Goal: Task Accomplishment & Management: Manage account settings

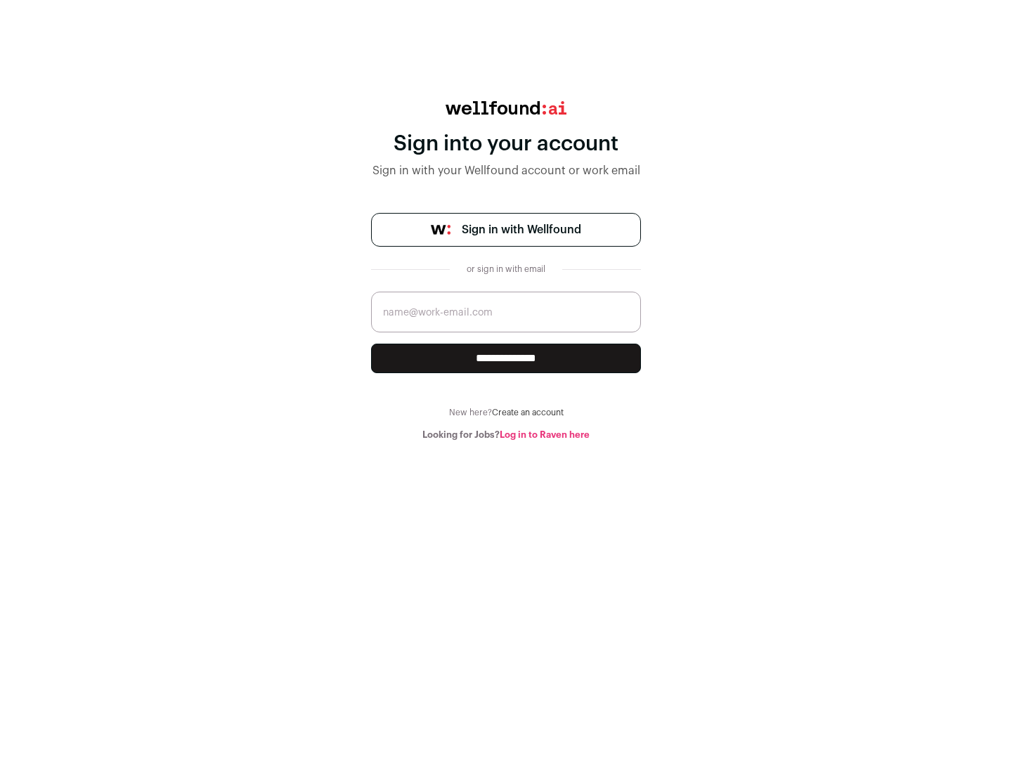
click at [521, 230] on span "Sign in with Wellfound" at bounding box center [522, 229] width 120 height 17
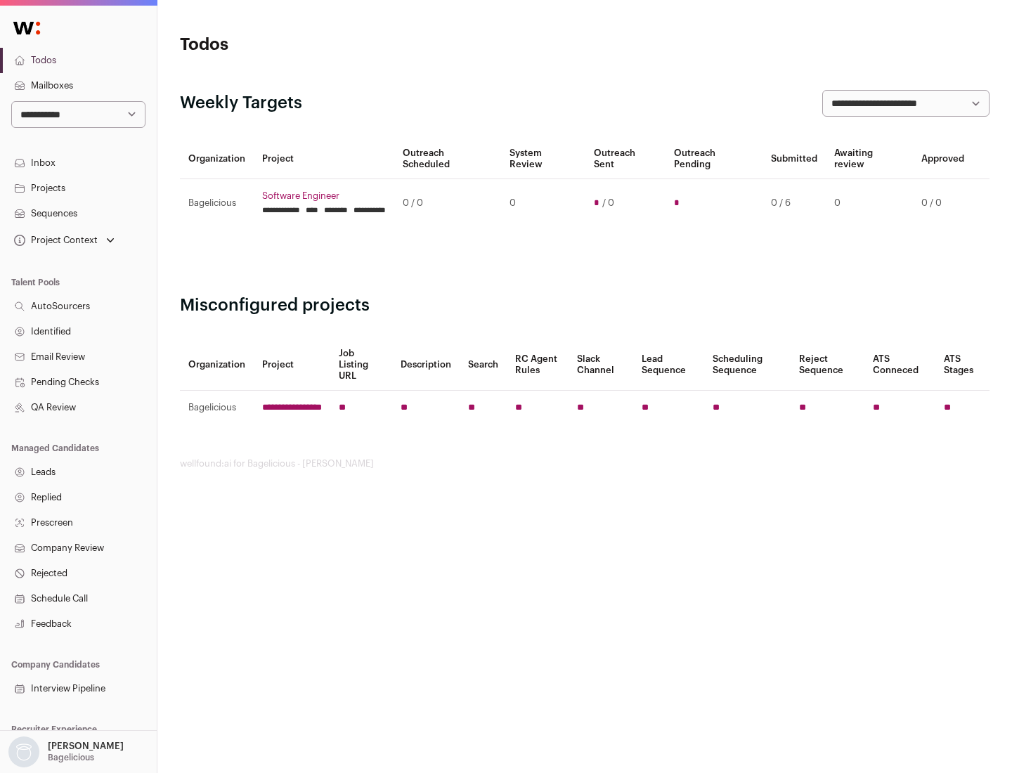
click at [78, 188] on link "Projects" at bounding box center [78, 188] width 157 height 25
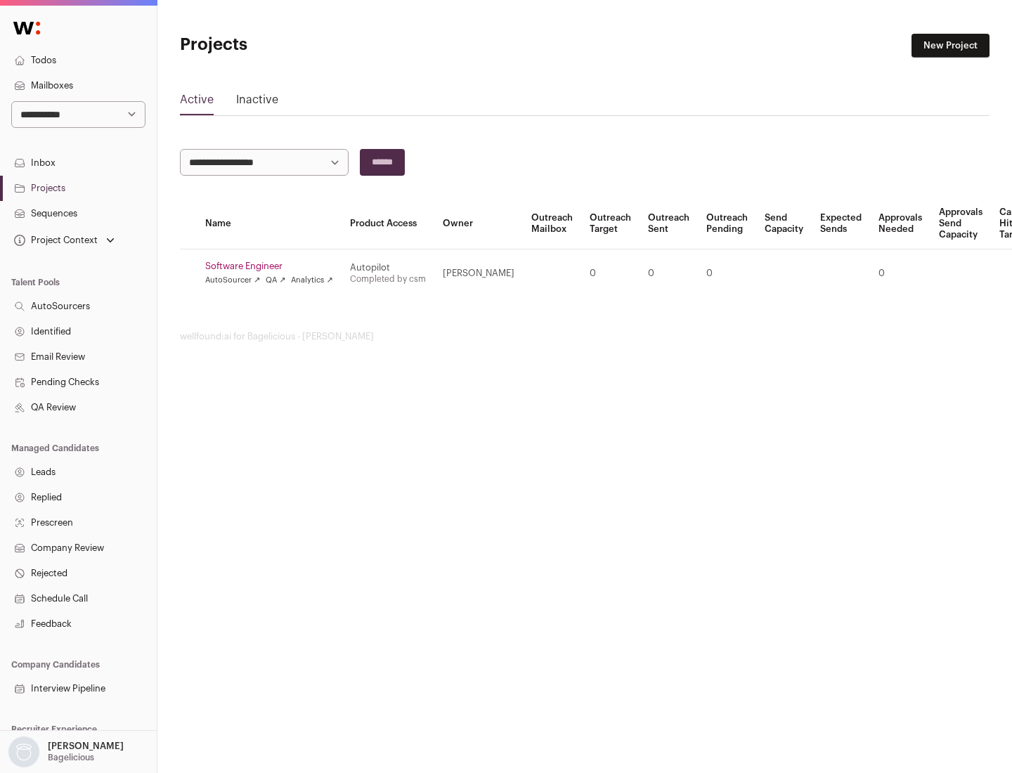
click at [273, 266] on link "Software Engineer" at bounding box center [269, 266] width 128 height 11
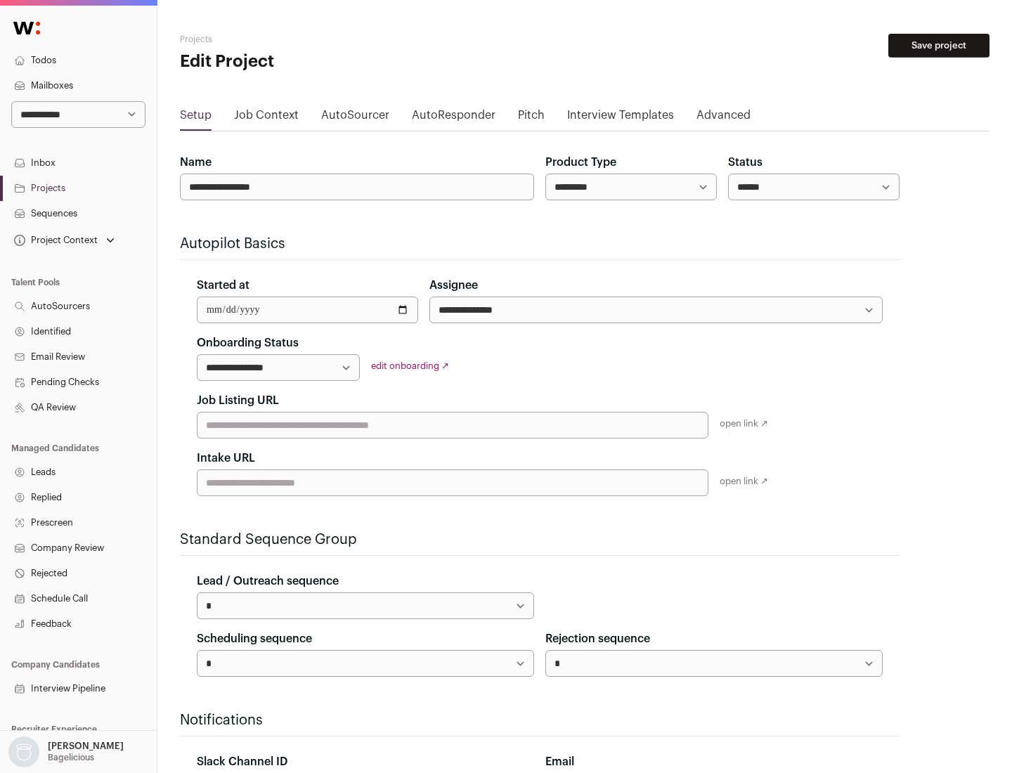
click at [939, 46] on button "Save project" at bounding box center [939, 46] width 101 height 24
